Goal: Obtain resource: Download file/media

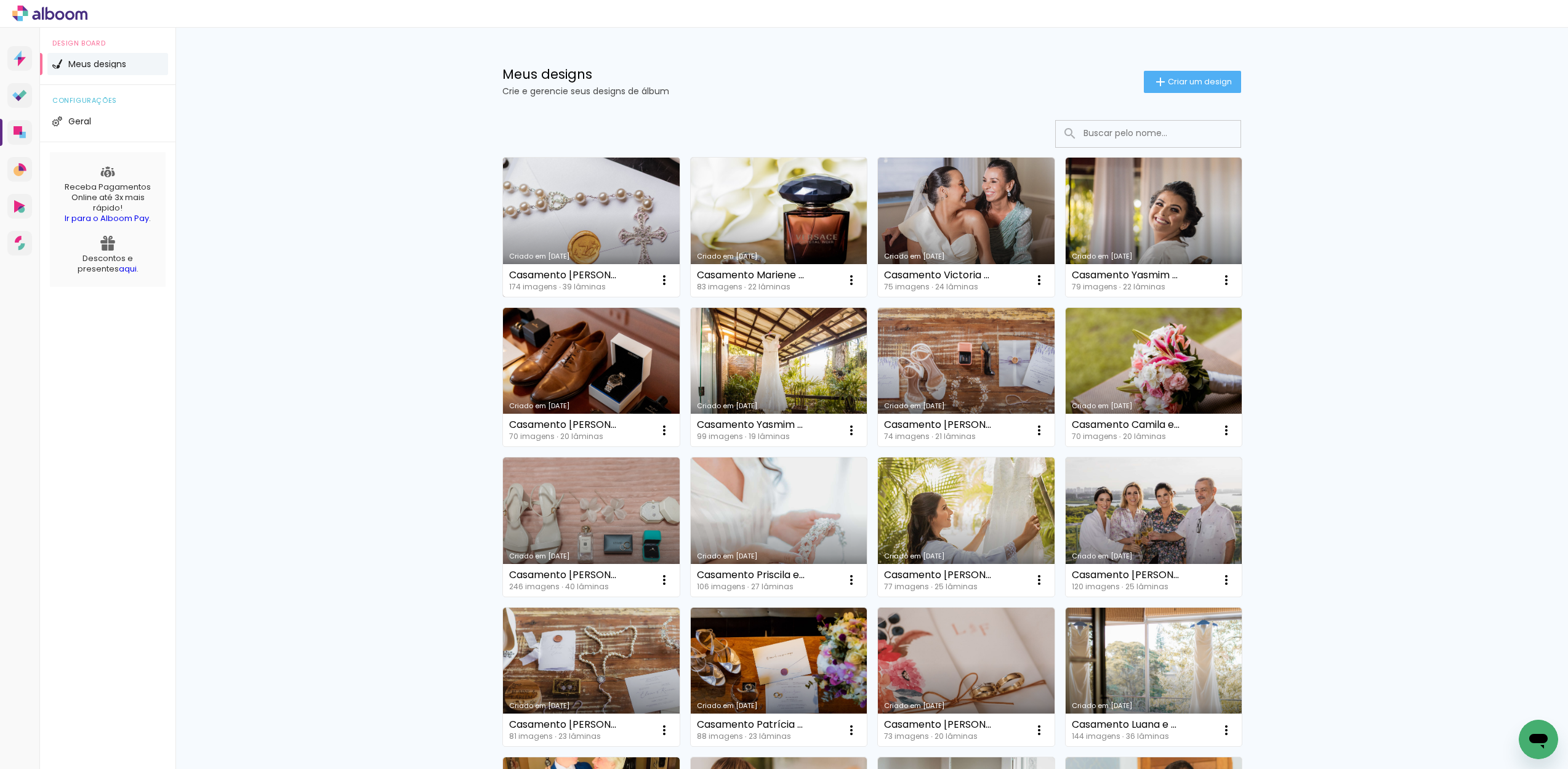
click at [643, 230] on link "Criado em [DATE]" at bounding box center [591, 227] width 177 height 139
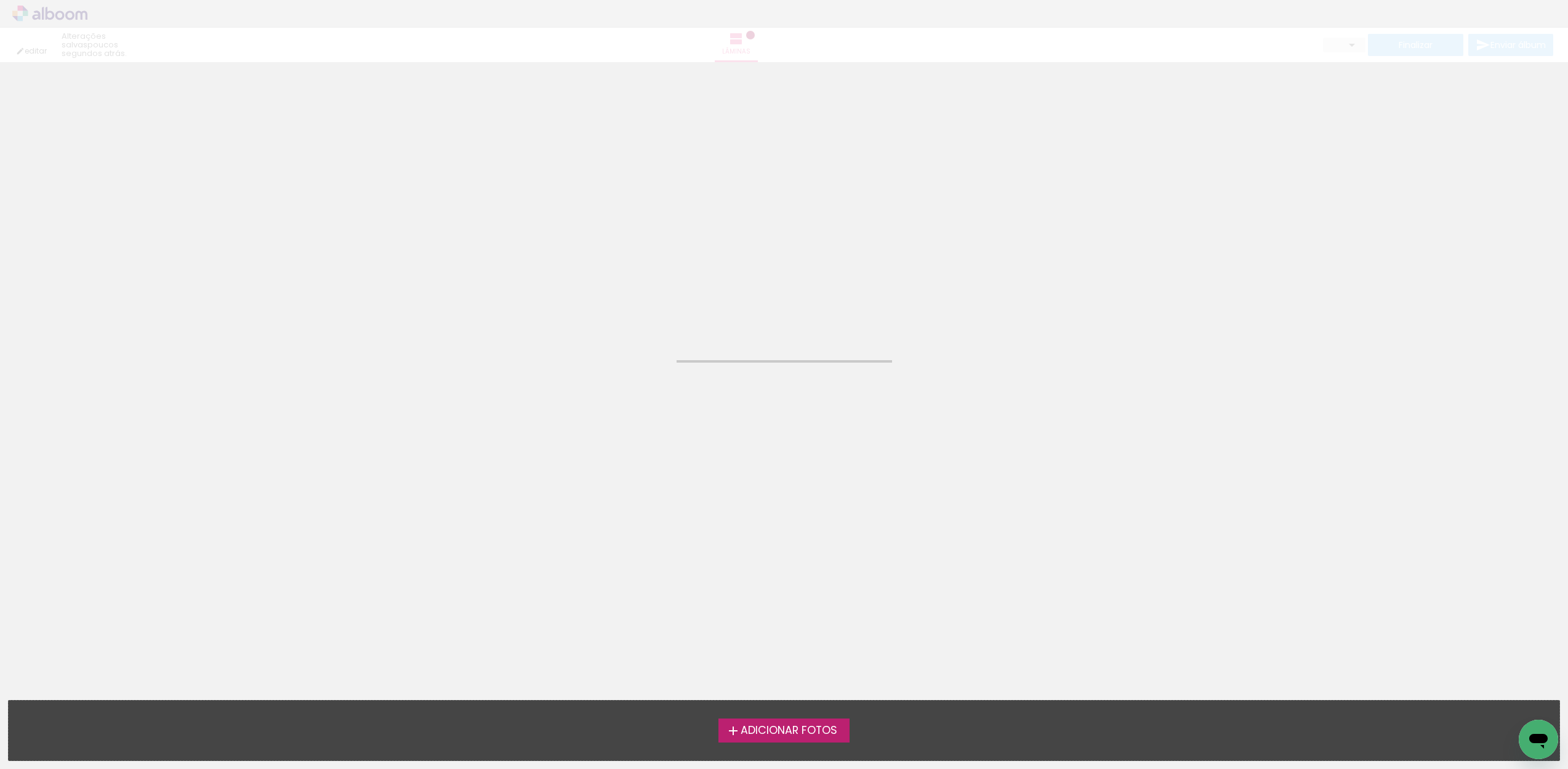
type input "JPG"
type input "Alta, 300 DPI"
